Goal: Transaction & Acquisition: Subscribe to service/newsletter

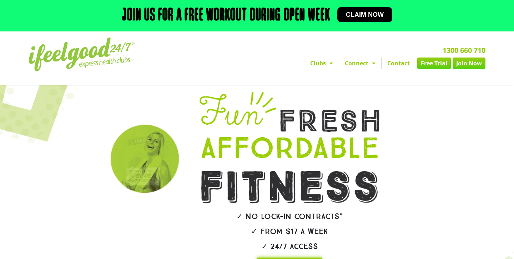
click at [396, 69] on link "Contact" at bounding box center [399, 63] width 34 height 11
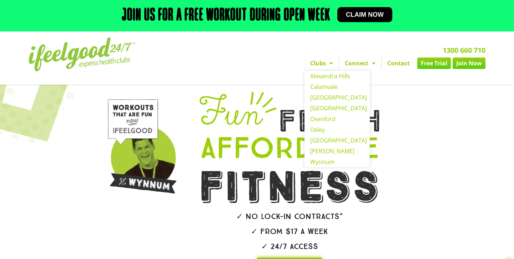
click at [329, 68] on span "Menu" at bounding box center [329, 63] width 7 height 13
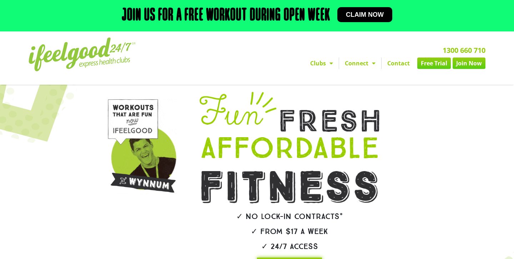
click at [327, 70] on span "Menu" at bounding box center [329, 63] width 7 height 13
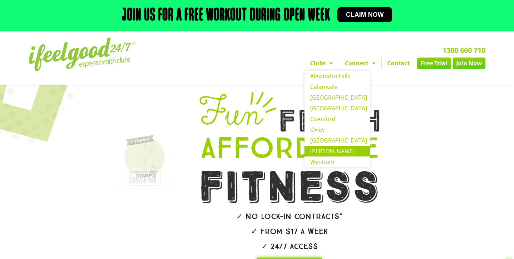
click at [332, 156] on link "[PERSON_NAME]" at bounding box center [337, 151] width 65 height 11
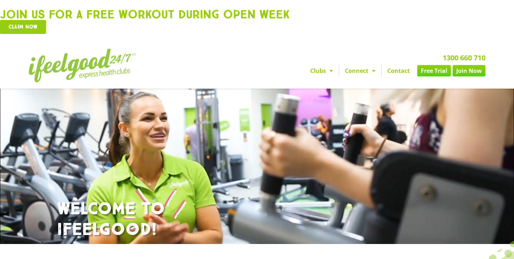
click at [107, 75] on img at bounding box center [82, 66] width 107 height 34
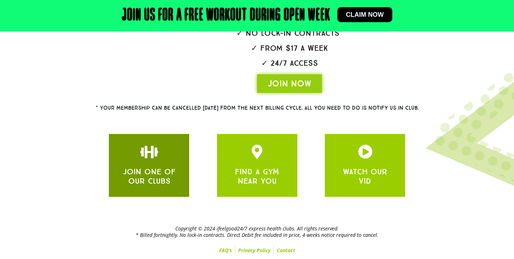
scroll to position [198, 0]
click at [154, 188] on div "JOIN ONE OF OUR CLUBS" at bounding box center [149, 165] width 80 height 63
click at [164, 168] on link "JOIN ONE OF OUR CLUBS" at bounding box center [149, 176] width 53 height 19
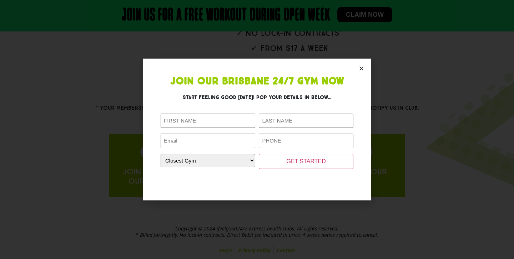
click at [358, 70] on section "Join Our Brisbane 24/7 Gym Now Start feeling good today! Pop your details in be…" at bounding box center [257, 129] width 229 height 141
click at [363, 70] on icon "Close" at bounding box center [361, 68] width 5 height 5
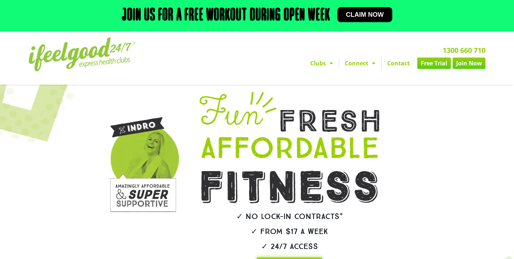
click at [436, 69] on link "Free Trial" at bounding box center [435, 63] width 34 height 11
